Goal: Information Seeking & Learning: Learn about a topic

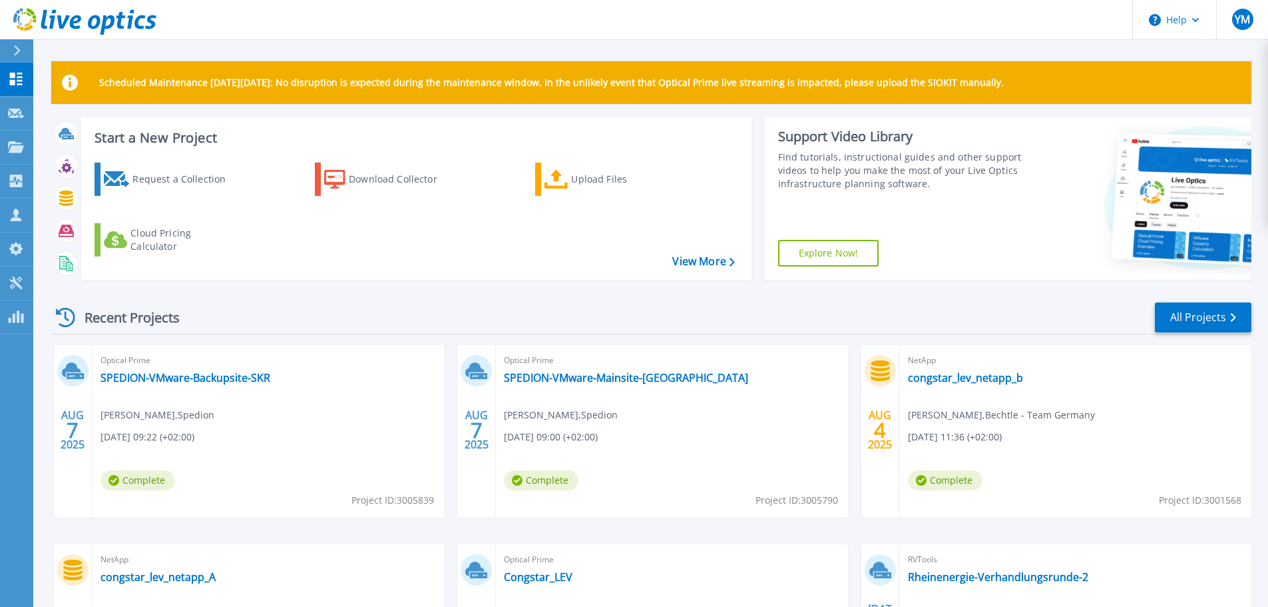
scroll to position [67, 0]
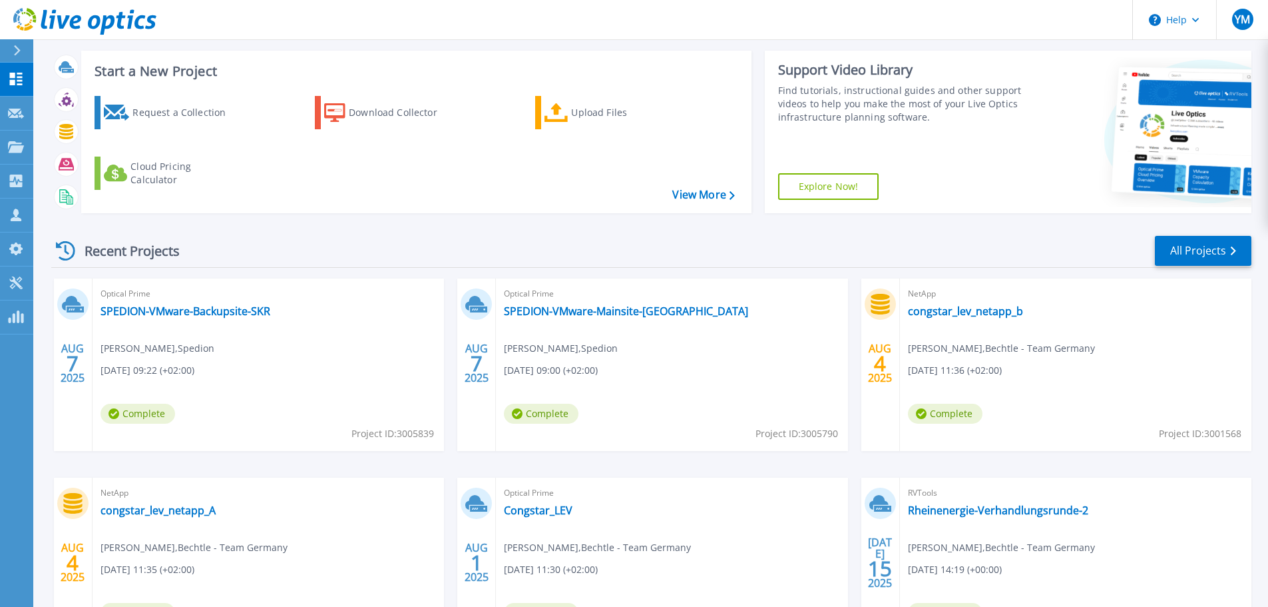
click at [550, 322] on div "Optical Prime SPEDION-VMware-Mainsite-Krombach [PERSON_NAME] , Spedion [DATE] 0…" at bounding box center [672, 364] width 352 height 172
click at [552, 315] on link "SPEDION-VMware-Mainsite-[GEOGRAPHIC_DATA]" at bounding box center [626, 310] width 244 height 13
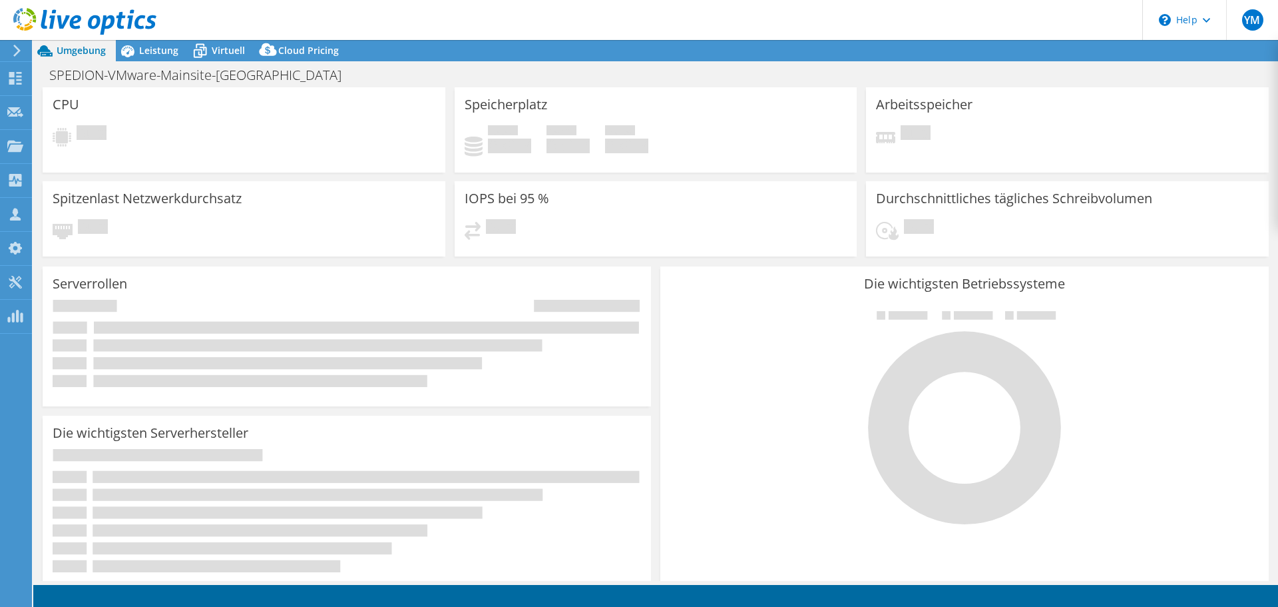
select select "USD"
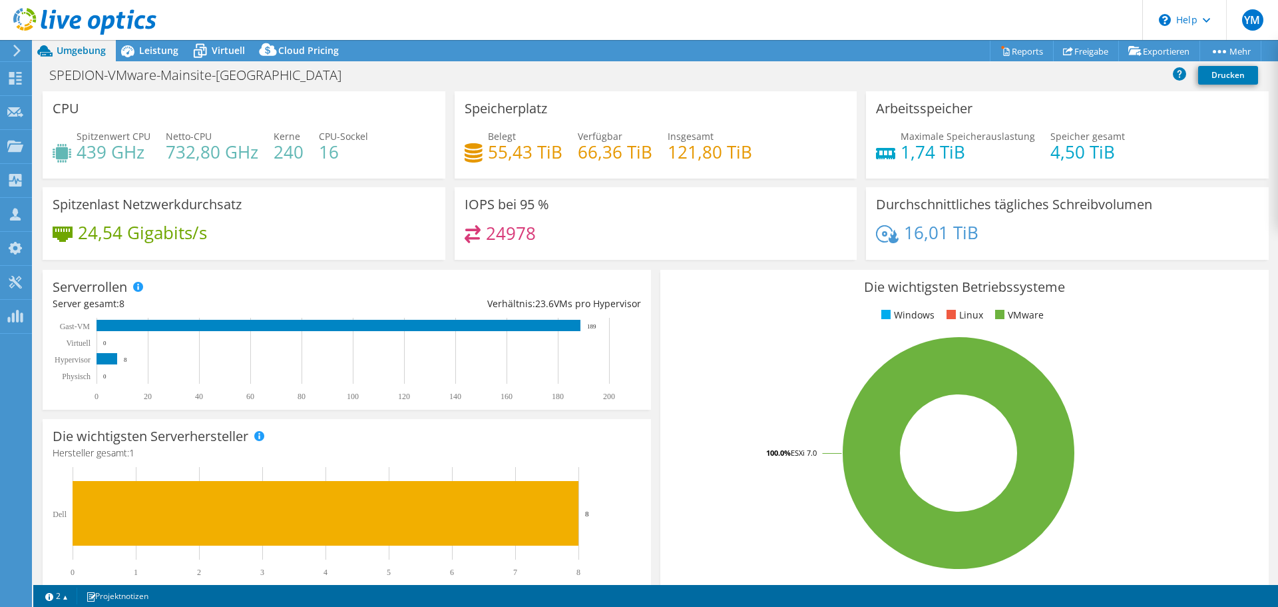
click at [79, 280] on h3 "Serverrollen" at bounding box center [90, 287] width 75 height 15
click at [81, 281] on h3 "Serverrollen" at bounding box center [90, 287] width 75 height 15
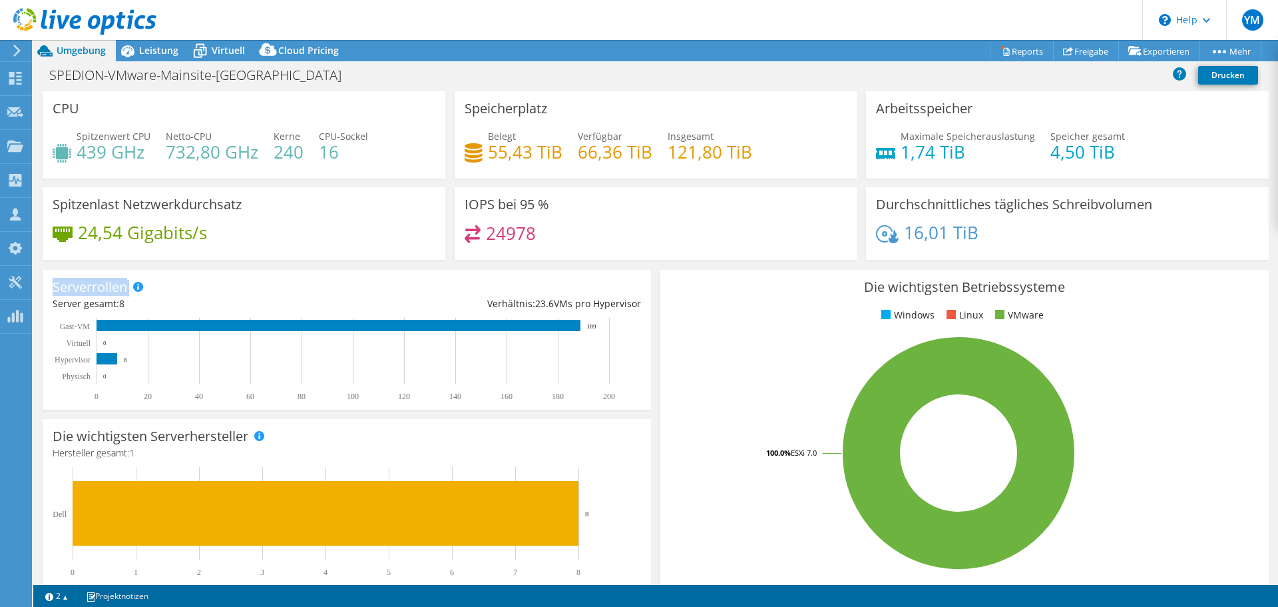
click at [81, 281] on h3 "Serverrollen" at bounding box center [90, 287] width 75 height 15
click at [228, 293] on div "Serverrollen Physische Server repräsentieren Bare-Metal-Server, die Ziel des Co…" at bounding box center [347, 340] width 609 height 140
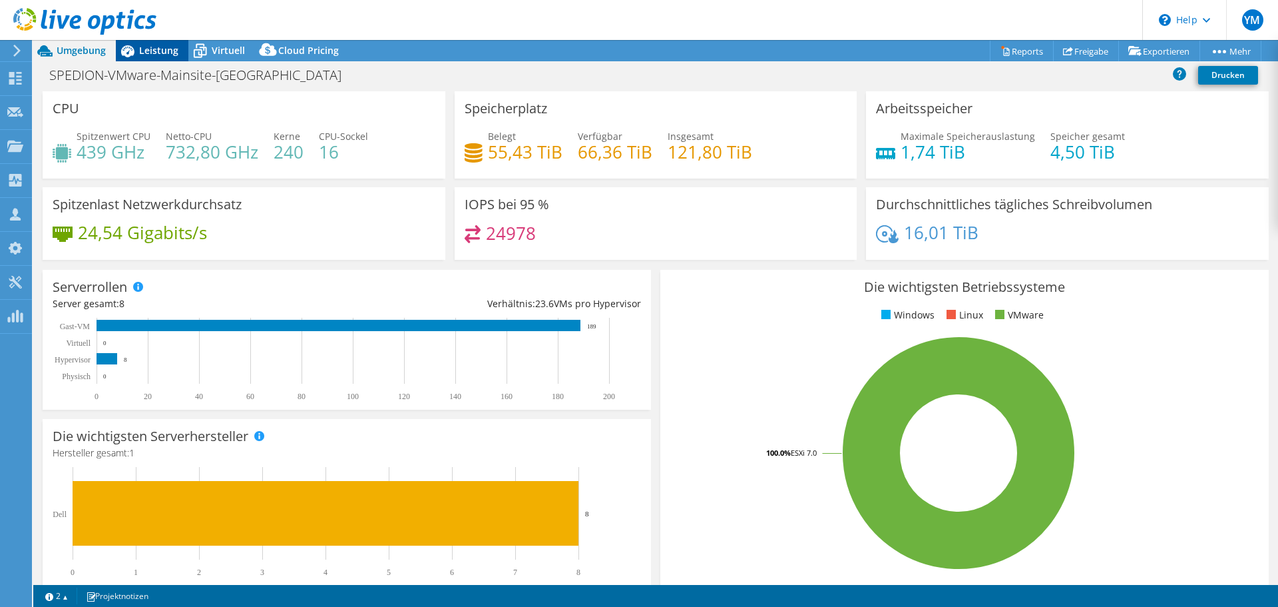
click at [168, 51] on span "Leistung" at bounding box center [158, 50] width 39 height 13
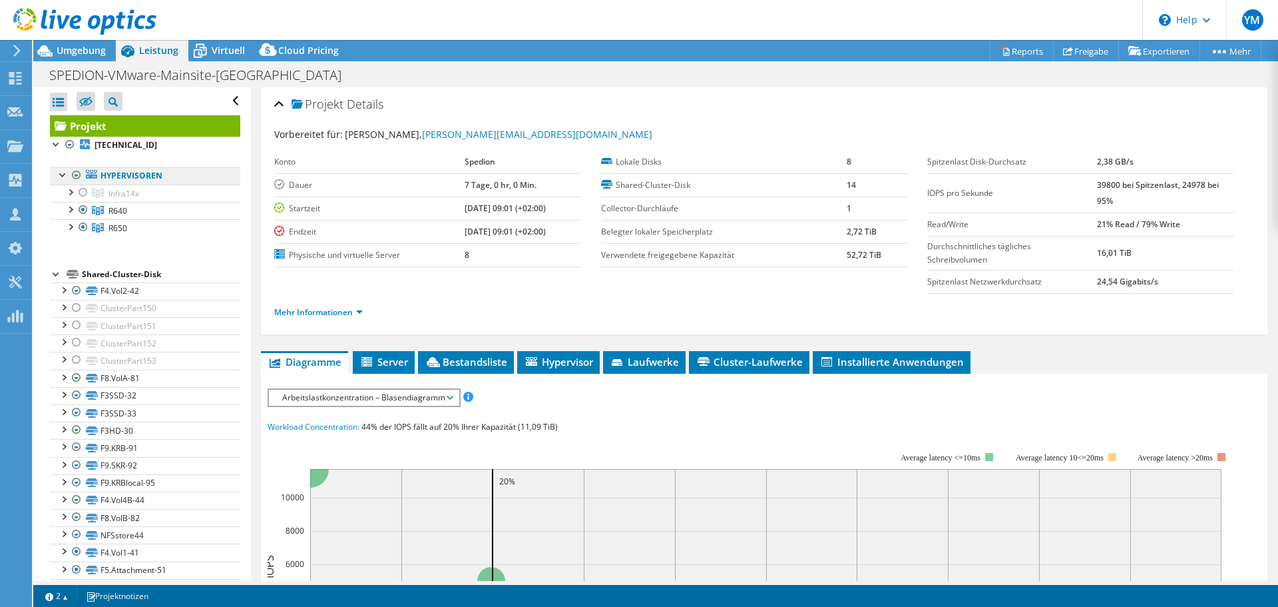
click at [135, 172] on link "Hypervisoren" at bounding box center [145, 175] width 190 height 17
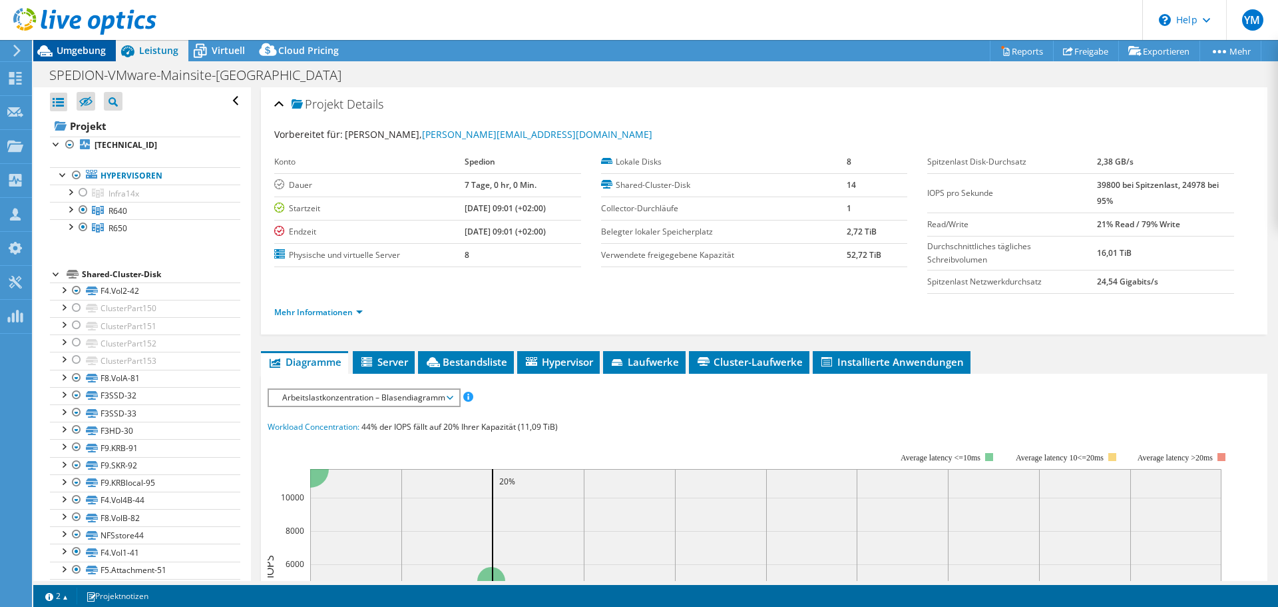
click at [87, 56] on span "Umgebung" at bounding box center [81, 50] width 49 height 13
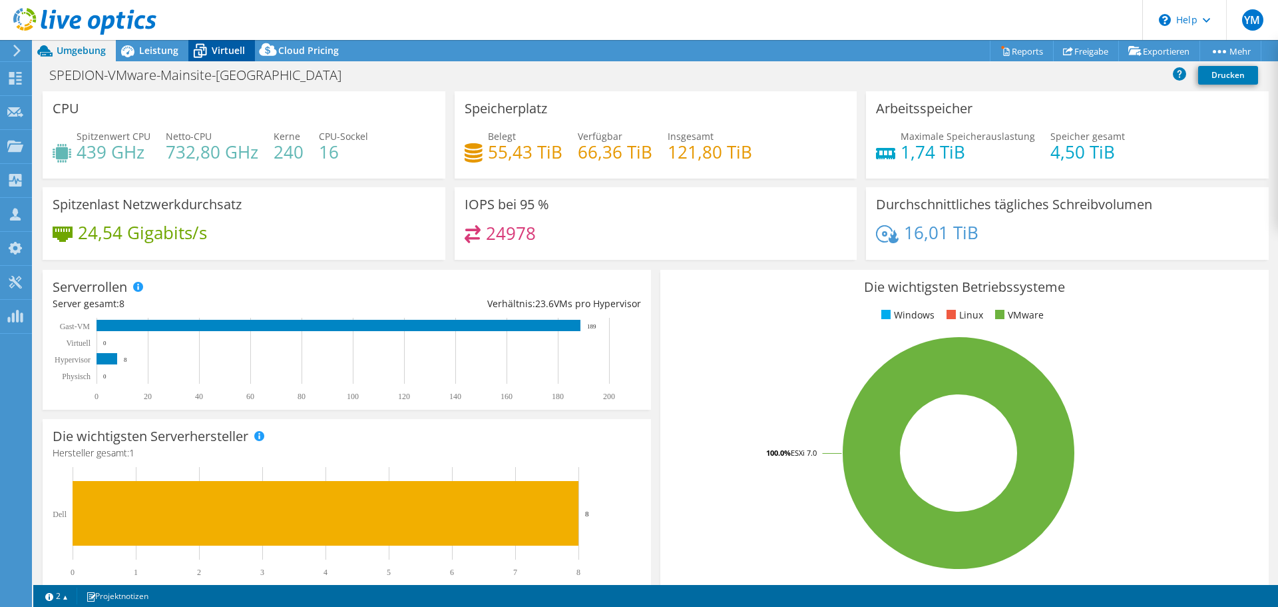
click at [228, 52] on span "Virtuell" at bounding box center [228, 50] width 33 height 13
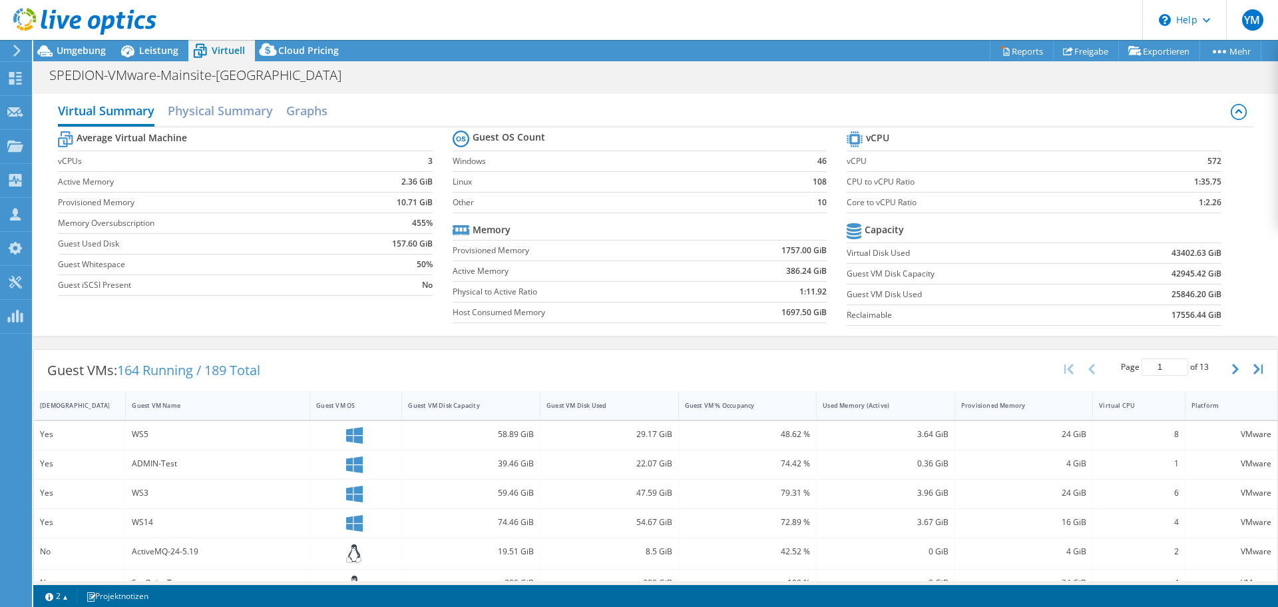
click at [641, 340] on div "Virtual Summary Physical Summary Graphs Average Virtual Machine vCPUs 3 Active …" at bounding box center [655, 214] width 1245 height 255
drag, startPoint x: 802, startPoint y: 165, endPoint x: 834, endPoint y: 156, distance: 33.1
click at [834, 156] on section "Guest OS Count Windows 46 Linux 108 Other 10 Memory Provisioned Memory 1757.00 …" at bounding box center [650, 228] width 394 height 202
click at [813, 175] on b "108" at bounding box center [820, 181] width 14 height 13
click at [814, 172] on td "108" at bounding box center [802, 181] width 49 height 21
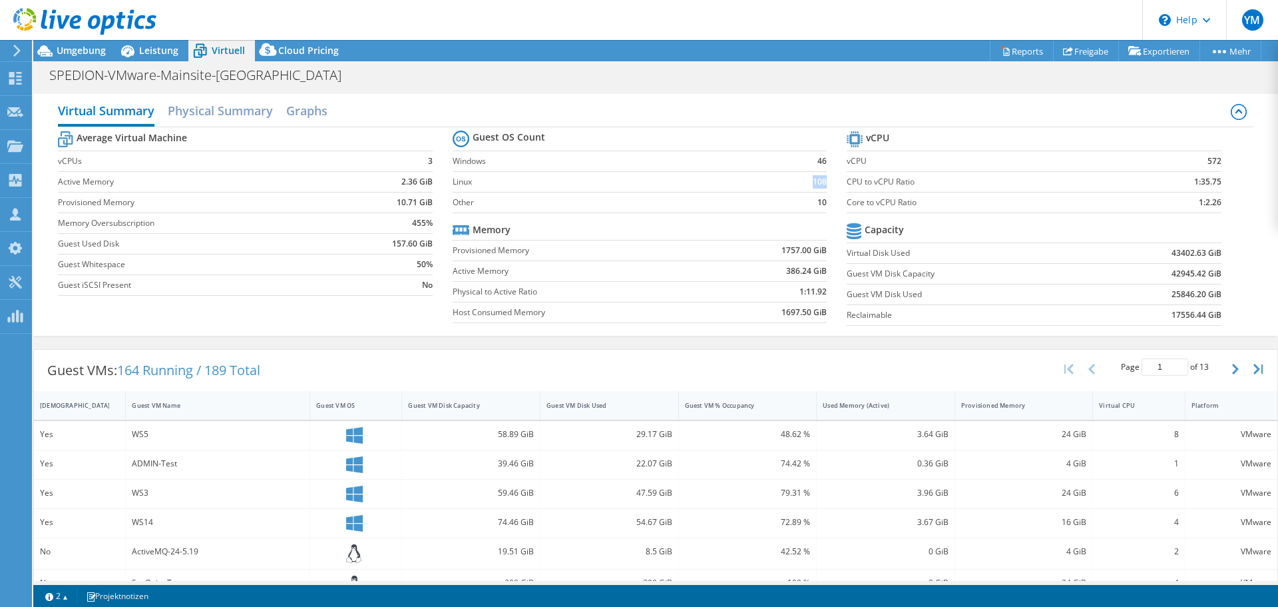
click at [814, 172] on td "108" at bounding box center [802, 181] width 49 height 21
click at [819, 203] on b "10" at bounding box center [822, 202] width 9 height 13
click at [818, 202] on b "10" at bounding box center [822, 202] width 9 height 13
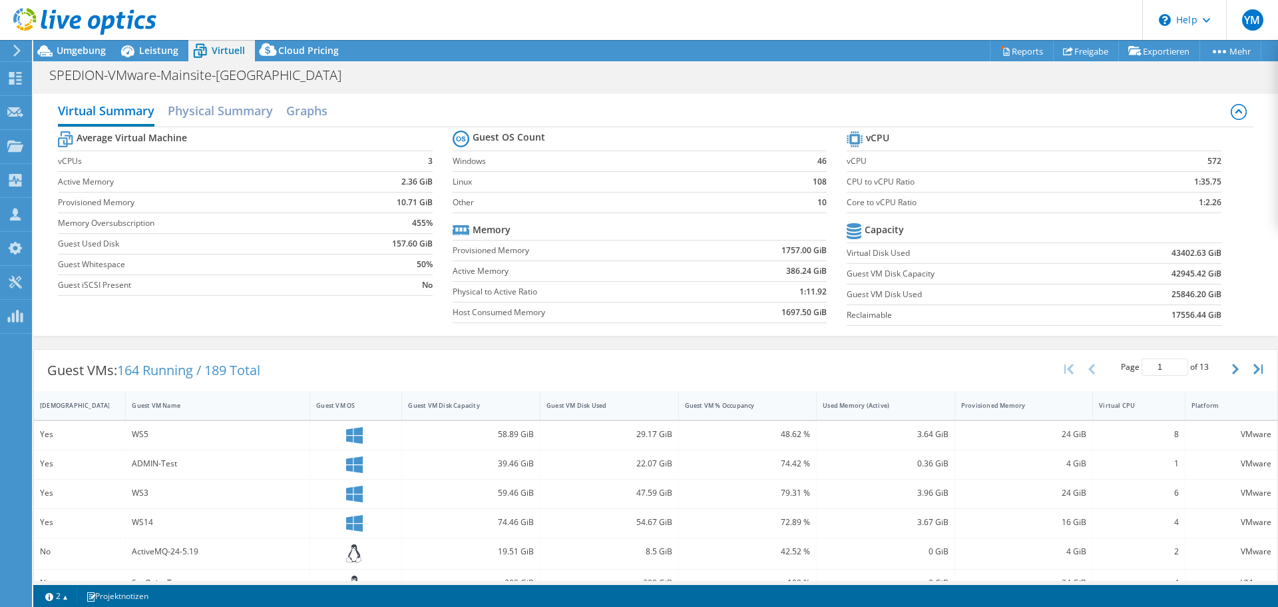
click at [813, 178] on b "108" at bounding box center [820, 181] width 14 height 13
click at [813, 180] on b "108" at bounding box center [820, 181] width 14 height 13
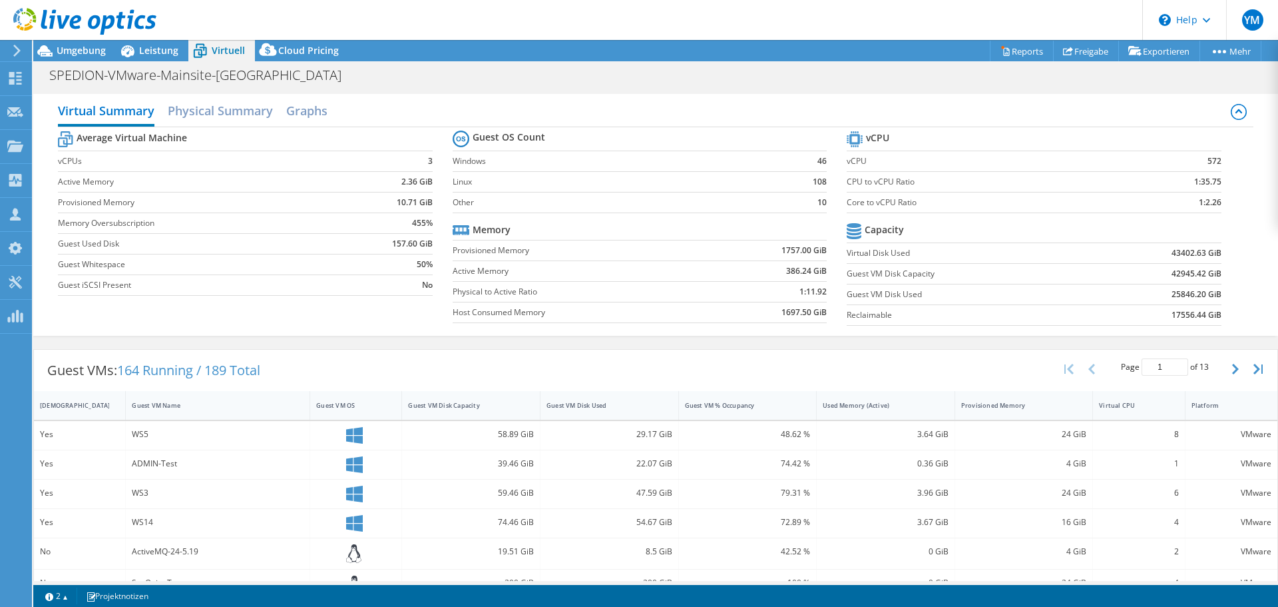
click at [798, 182] on td "108" at bounding box center [802, 181] width 49 height 21
drag, startPoint x: 798, startPoint y: 182, endPoint x: 811, endPoint y: 183, distance: 12.7
click at [800, 182] on td "108" at bounding box center [802, 181] width 49 height 21
click at [813, 183] on b "108" at bounding box center [820, 181] width 14 height 13
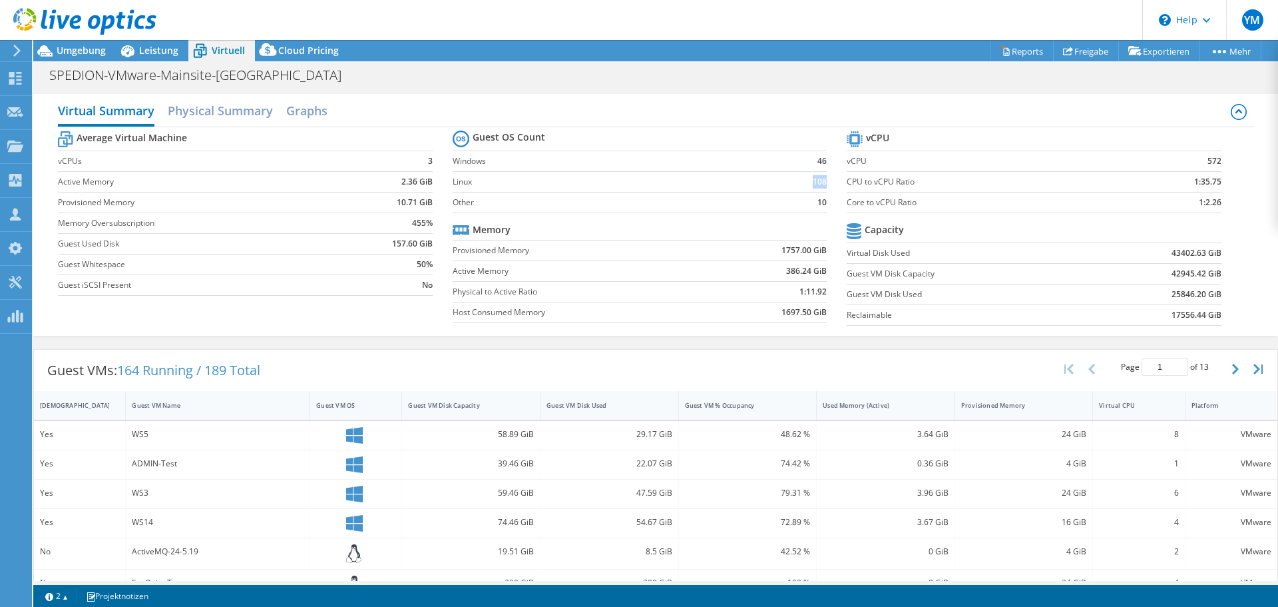
click at [814, 182] on b "108" at bounding box center [820, 181] width 14 height 13
click at [800, 180] on td "108" at bounding box center [802, 181] width 49 height 21
click at [814, 180] on b "108" at bounding box center [820, 181] width 14 height 13
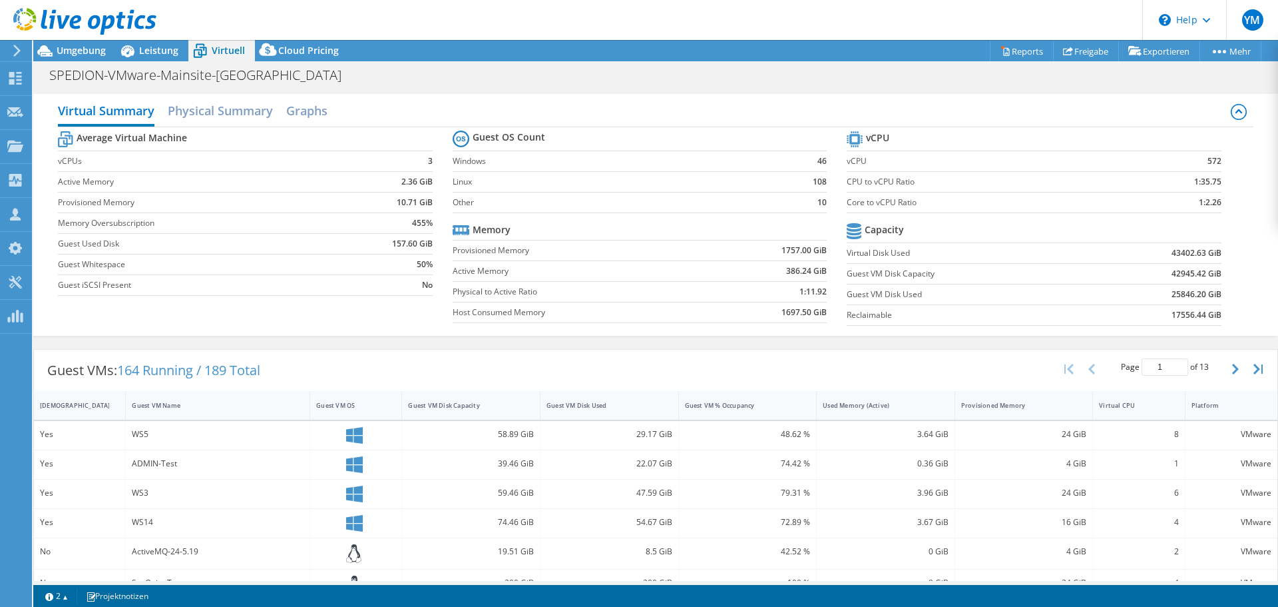
click at [798, 178] on td "108" at bounding box center [802, 181] width 49 height 21
click at [815, 179] on b "108" at bounding box center [820, 181] width 14 height 13
click at [792, 178] on td "108" at bounding box center [802, 181] width 49 height 21
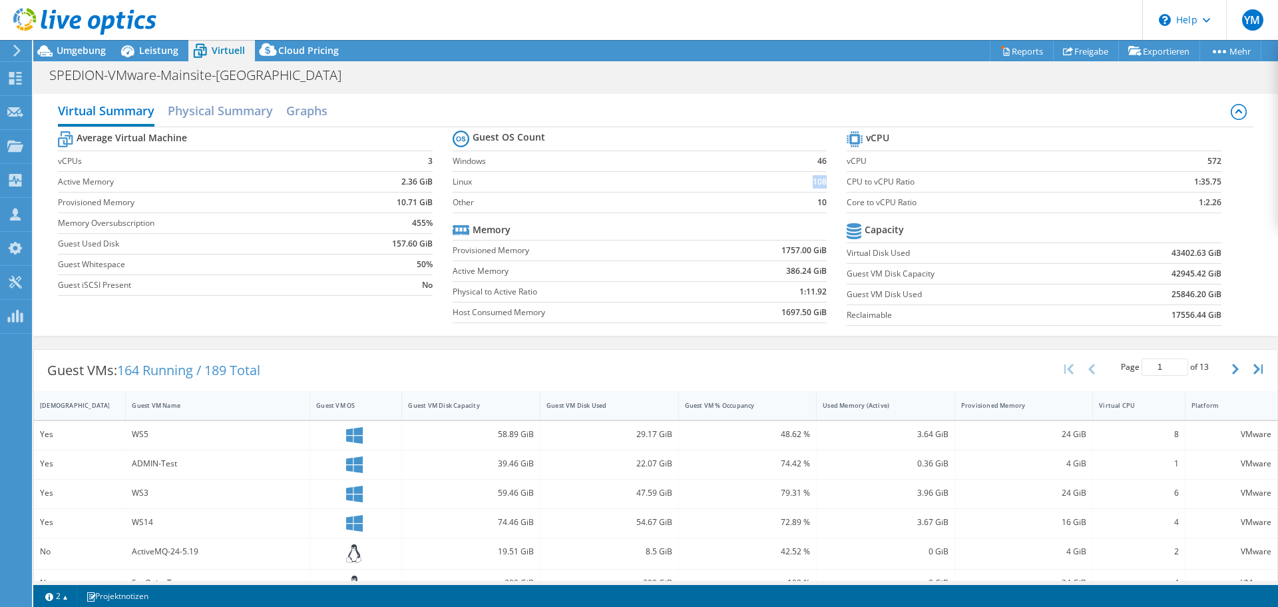
click at [818, 179] on b "108" at bounding box center [820, 181] width 14 height 13
click at [796, 178] on td "108" at bounding box center [802, 181] width 49 height 21
drag, startPoint x: 796, startPoint y: 178, endPoint x: 811, endPoint y: 179, distance: 14.7
click at [797, 178] on td "108" at bounding box center [802, 181] width 49 height 21
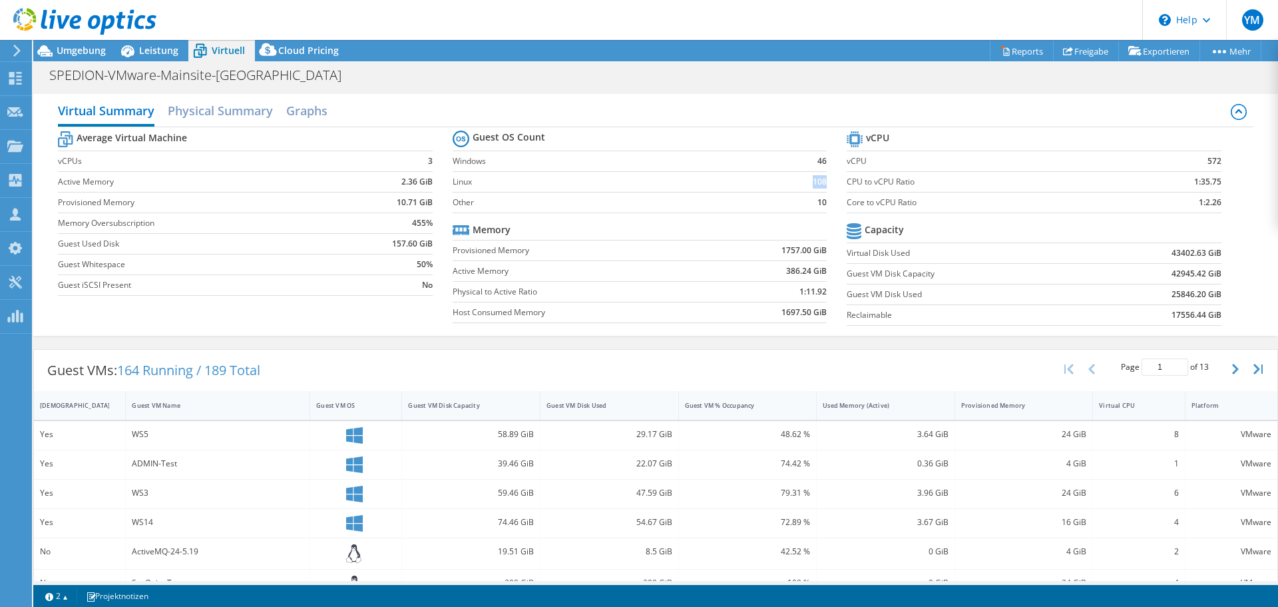
click at [813, 179] on b "108" at bounding box center [820, 181] width 14 height 13
click at [800, 178] on td "108" at bounding box center [802, 181] width 49 height 21
click at [813, 180] on b "108" at bounding box center [820, 181] width 14 height 13
click at [800, 180] on td "108" at bounding box center [802, 181] width 49 height 21
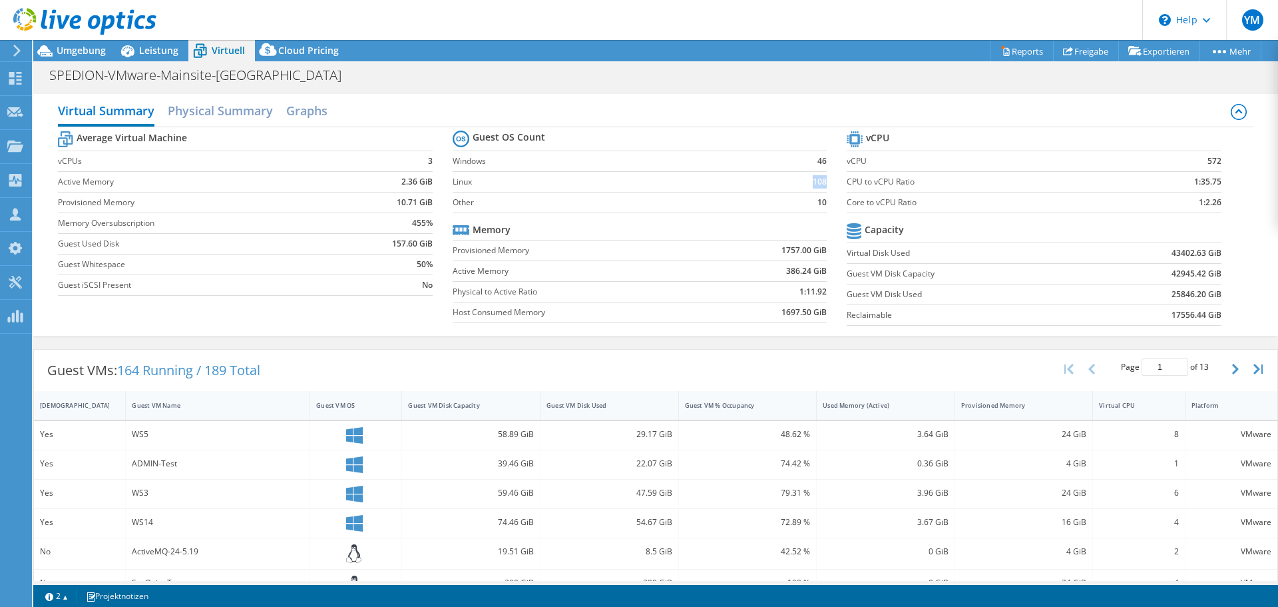
click at [800, 180] on td "108" at bounding box center [802, 181] width 49 height 21
click at [814, 180] on b "108" at bounding box center [820, 181] width 14 height 13
click at [804, 180] on td "108" at bounding box center [802, 181] width 49 height 21
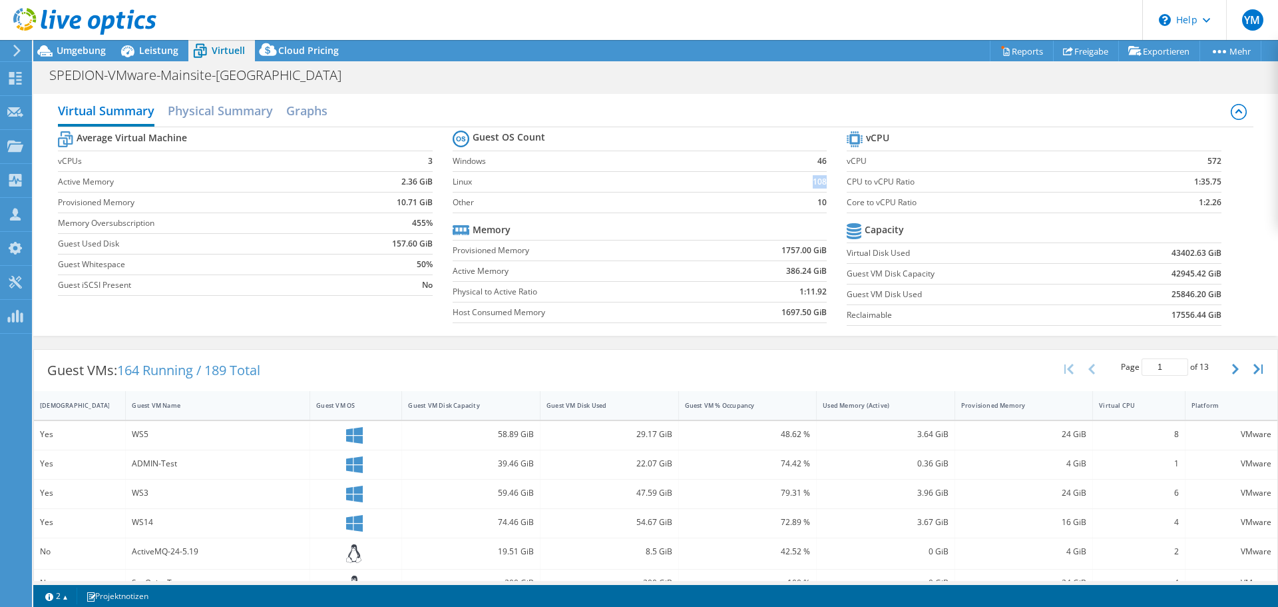
click at [814, 181] on b "108" at bounding box center [820, 181] width 14 height 13
click at [791, 182] on td "108" at bounding box center [802, 181] width 49 height 21
